Goal: Information Seeking & Learning: Check status

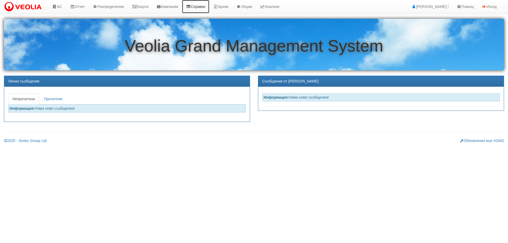
click at [205, 3] on link "Справки" at bounding box center [195, 6] width 27 height 13
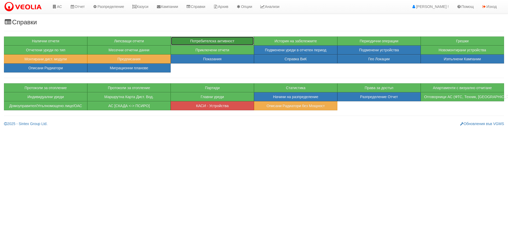
click at [202, 38] on button "Потребителска активност" at bounding box center [212, 40] width 83 height 9
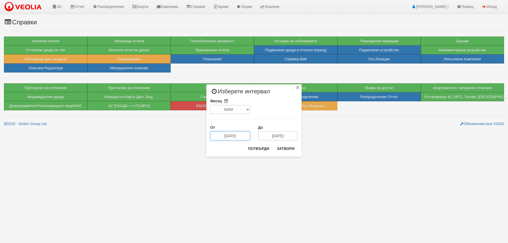
click at [230, 136] on input "15/07/2025" at bounding box center [230, 135] width 40 height 9
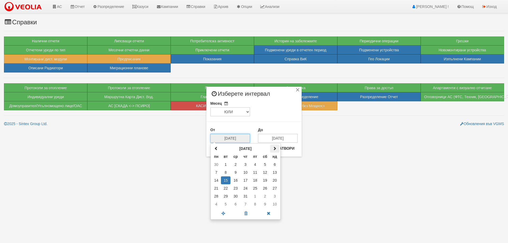
click at [277, 148] on th at bounding box center [274, 149] width 9 height 8
click at [257, 172] on td "8" at bounding box center [255, 172] width 10 height 8
type input "08/08/2025"
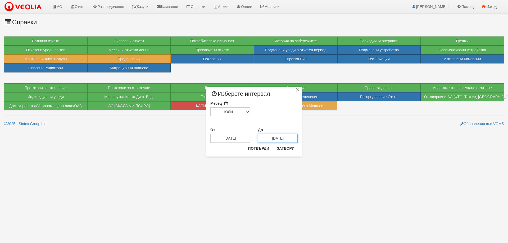
click at [270, 141] on input "15/08/2025" at bounding box center [278, 138] width 40 height 9
click at [294, 117] on div "От 08/08/2025 До 15/08/2025" at bounding box center [253, 129] width 95 height 26
click at [256, 149] on button "Потвърди" at bounding box center [259, 148] width 28 height 8
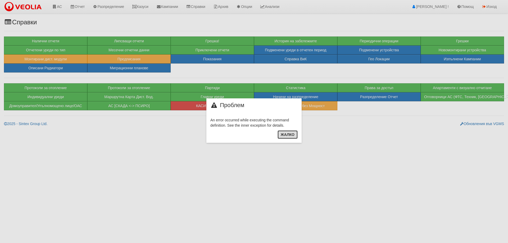
click at [289, 135] on button "Жалко" at bounding box center [287, 134] width 20 height 8
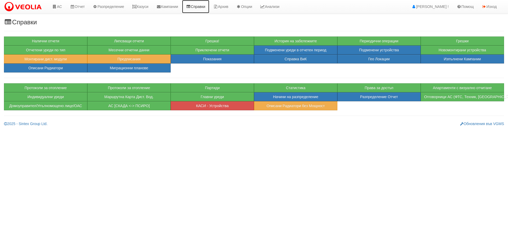
click at [198, 3] on link "Справки" at bounding box center [195, 6] width 27 height 13
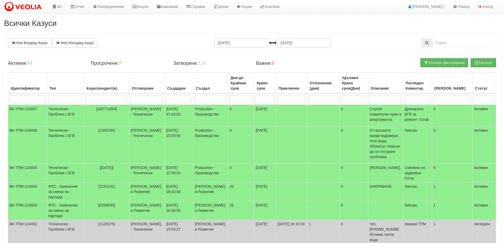
scroll to position [26, 0]
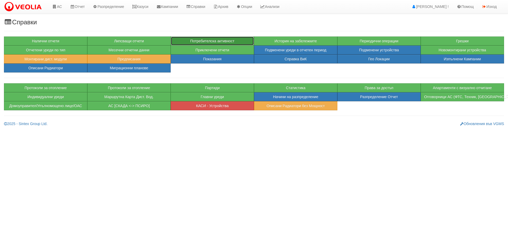
click at [219, 40] on button "Потребителска активност" at bounding box center [212, 40] width 83 height 9
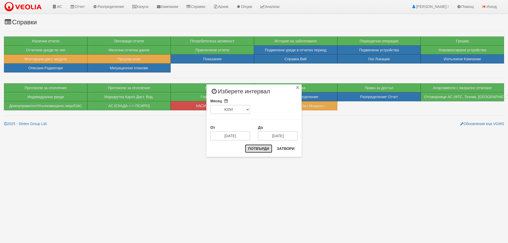
drag, startPoint x: 254, startPoint y: 149, endPoint x: 298, endPoint y: 188, distance: 58.8
click at [319, 200] on div "× Изберете интервал Месец ЯНУАРИ ФЕВРУАРИ МАРТ АПРИЛ МАЙ ЮНИ ЮЛИ АВГУСТ СЕПТЕМВ…" at bounding box center [254, 121] width 508 height 243
click at [220, 138] on input "15/07/2025" at bounding box center [230, 135] width 40 height 9
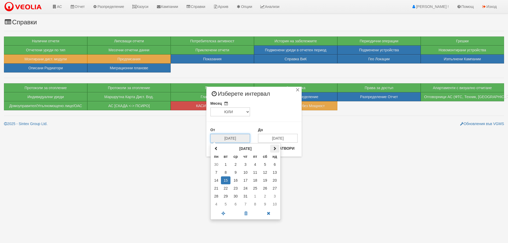
click at [274, 146] on th at bounding box center [274, 149] width 9 height 8
click at [214, 178] on td "11" at bounding box center [216, 180] width 9 height 8
click at [240, 136] on input "11/08/2025" at bounding box center [230, 138] width 40 height 9
click at [257, 172] on td "8" at bounding box center [255, 172] width 10 height 8
type input "08/08/2025"
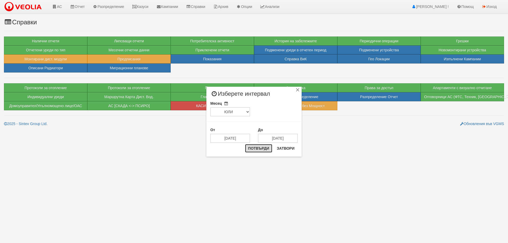
click at [250, 149] on button "Потвърди" at bounding box center [259, 148] width 28 height 8
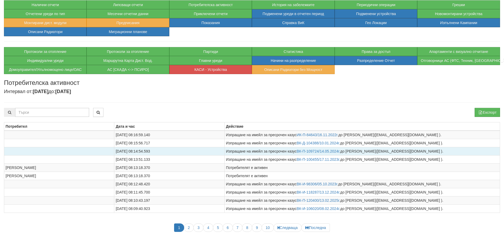
scroll to position [57, 0]
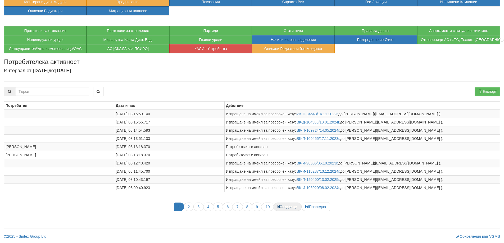
click at [282, 208] on span "Следваща" at bounding box center [287, 207] width 28 height 8
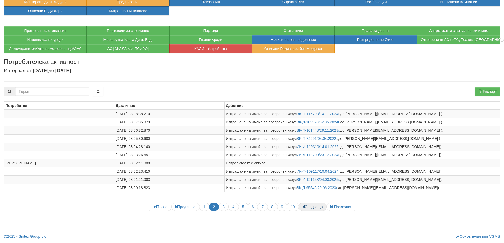
click at [313, 206] on span "Следваща" at bounding box center [313, 207] width 28 height 8
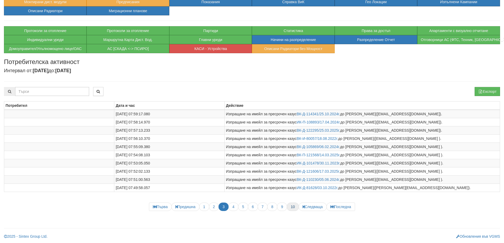
click at [291, 209] on span "10" at bounding box center [293, 207] width 12 height 8
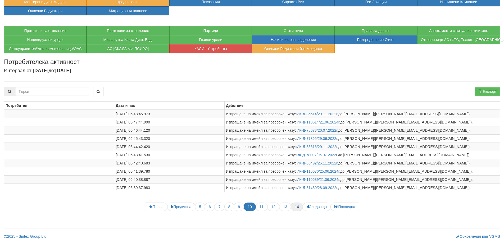
click at [294, 207] on span "14" at bounding box center [297, 207] width 12 height 8
click at [302, 207] on span "18" at bounding box center [301, 207] width 12 height 8
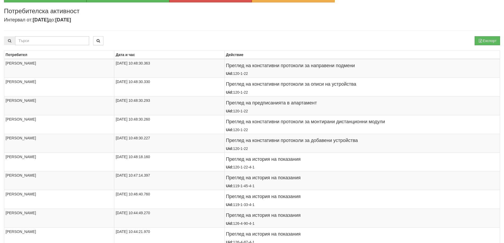
scroll to position [162, 0]
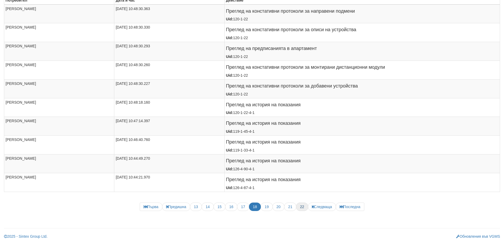
click at [304, 205] on span "22" at bounding box center [302, 207] width 12 height 8
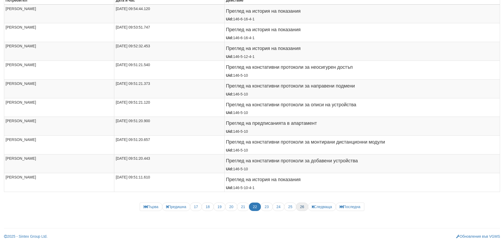
click at [302, 204] on span "26" at bounding box center [302, 207] width 12 height 8
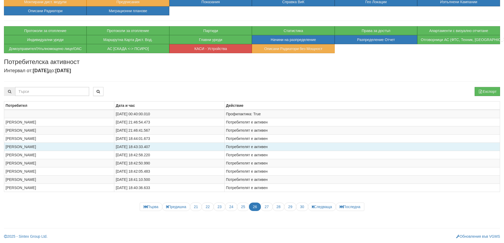
scroll to position [57, 0]
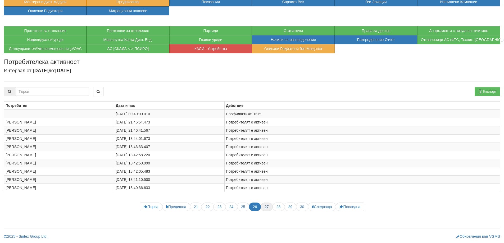
click at [265, 208] on span "27" at bounding box center [266, 207] width 12 height 8
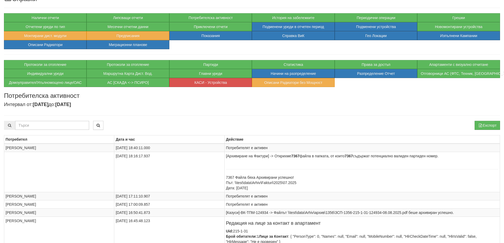
scroll to position [0, 0]
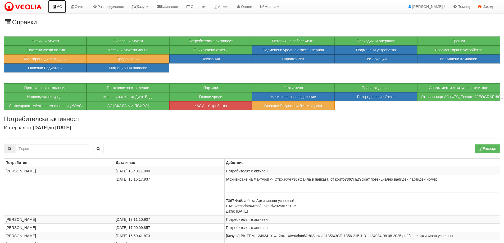
click at [62, 5] on link "АС" at bounding box center [57, 6] width 18 height 13
